Goal: Find specific page/section: Find specific page/section

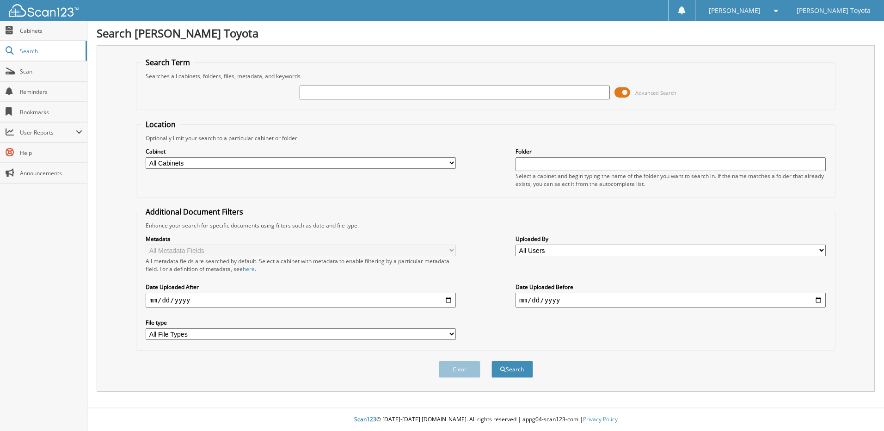
click at [318, 98] on input "text" at bounding box center [455, 93] width 310 height 14
type input "325279"
click at [508, 369] on button "Search" at bounding box center [512, 369] width 42 height 17
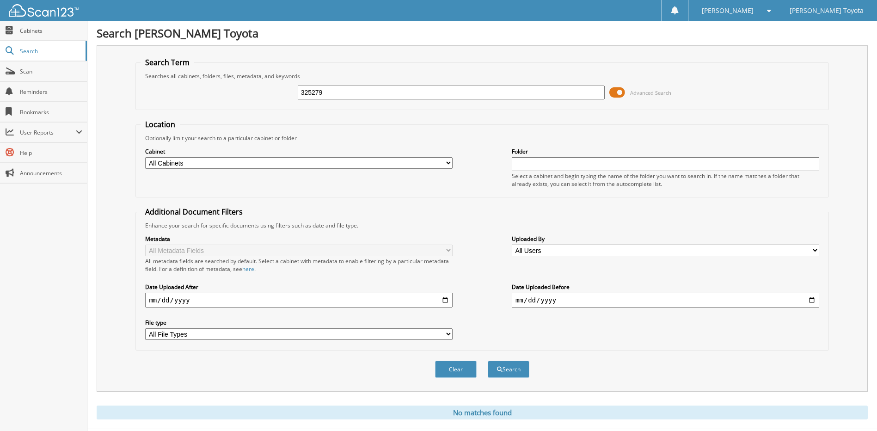
drag, startPoint x: 340, startPoint y: 88, endPoint x: 285, endPoint y: 102, distance: 56.2
click at [285, 102] on div "325279 Advanced Search" at bounding box center [482, 92] width 683 height 25
click at [26, 67] on link "Scan" at bounding box center [43, 71] width 87 height 20
